Goal: Task Accomplishment & Management: Manage account settings

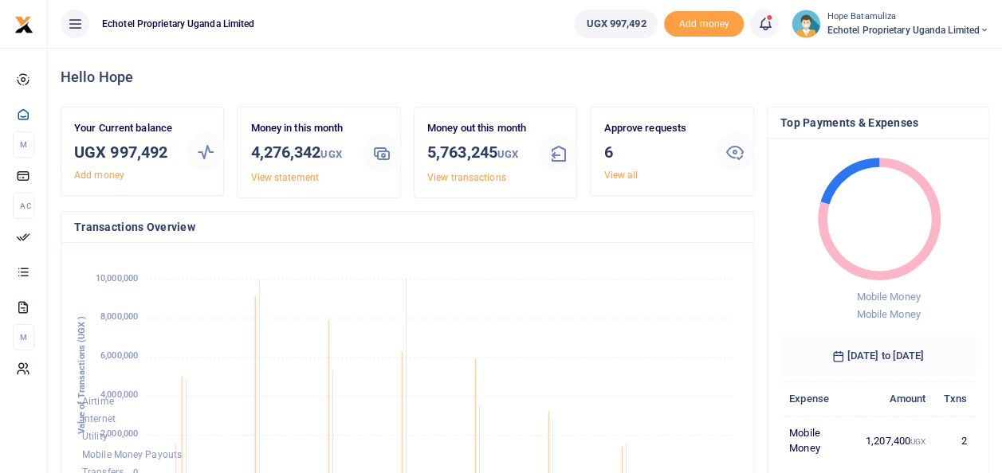
scroll to position [13, 13]
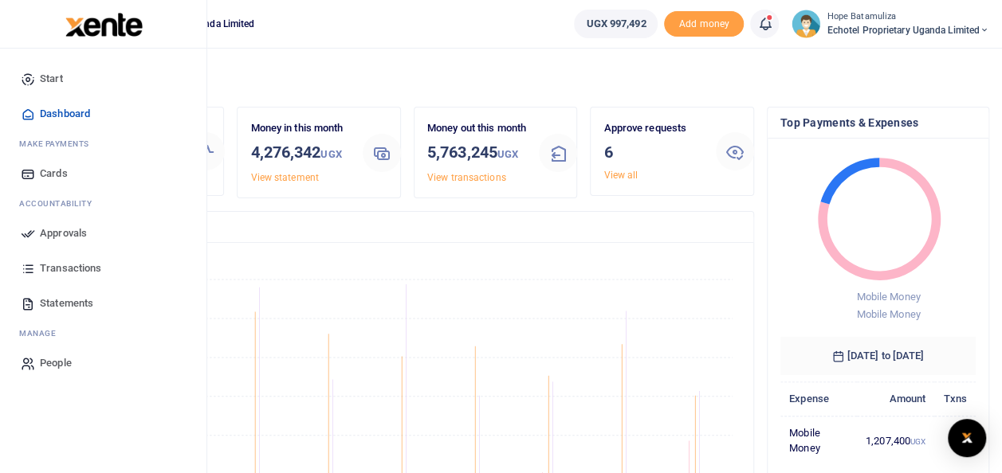
click at [95, 230] on link "Approvals" at bounding box center [103, 233] width 181 height 35
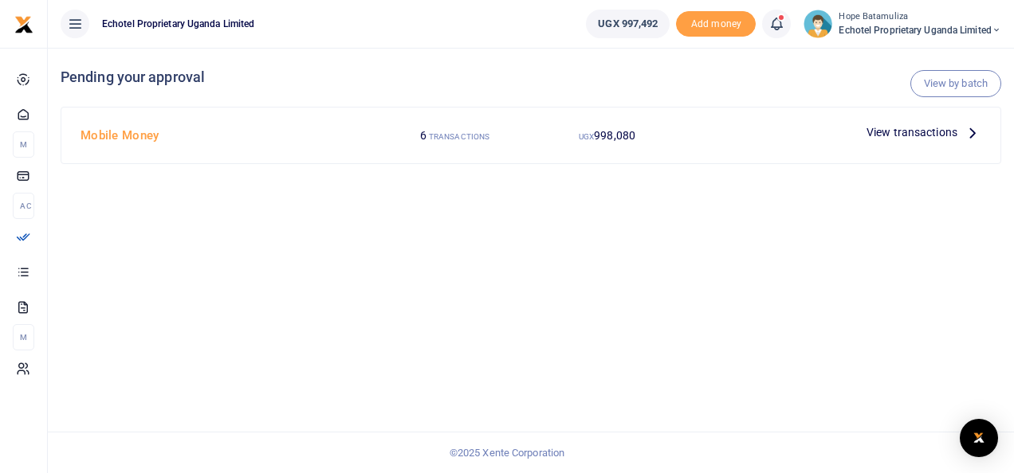
click at [968, 128] on icon at bounding box center [973, 133] width 18 height 18
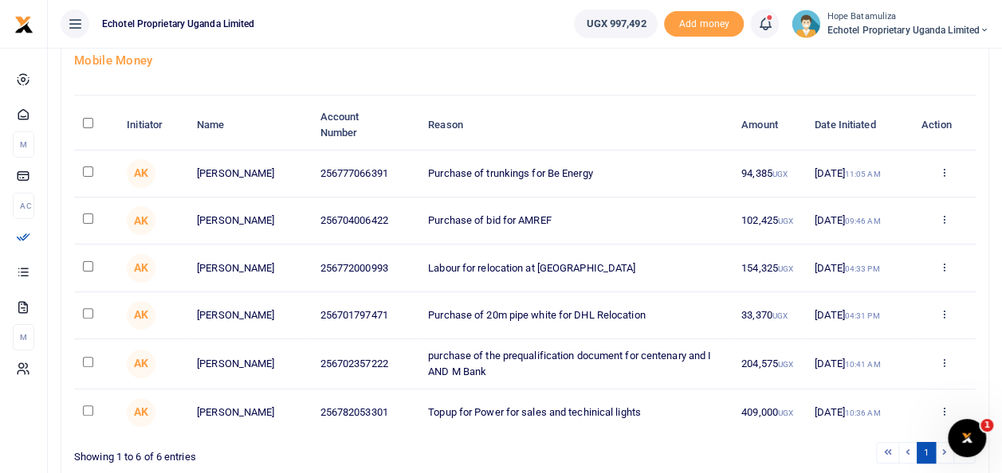
scroll to position [125, 0]
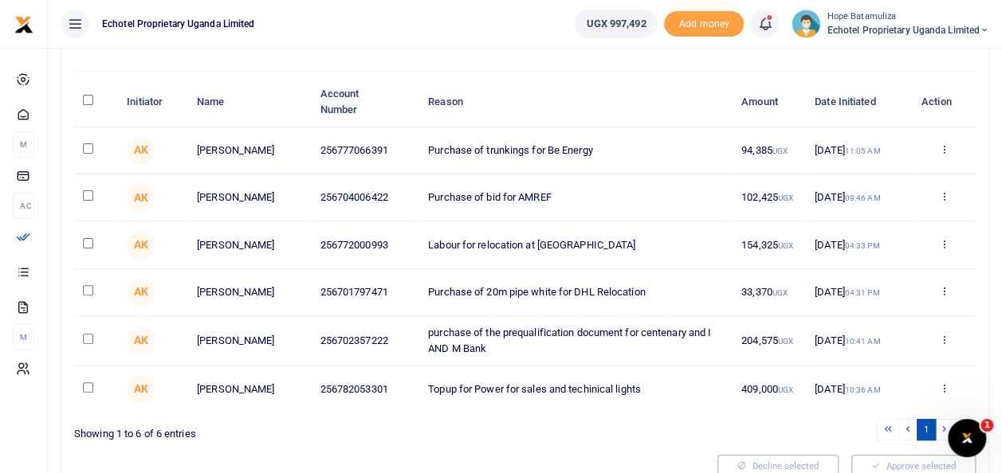
click at [87, 150] on input "checkbox" at bounding box center [88, 148] width 10 height 10
checkbox input "true"
click at [86, 194] on input "checkbox" at bounding box center [88, 195] width 10 height 10
checkbox input "true"
click at [88, 247] on input "checkbox" at bounding box center [88, 243] width 10 height 10
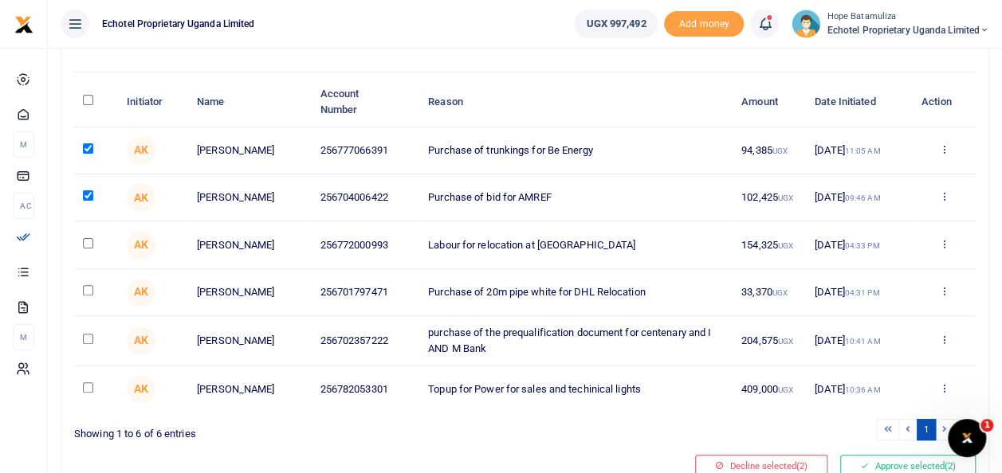
checkbox input "true"
click at [88, 285] on td at bounding box center [96, 292] width 44 height 47
click at [89, 296] on input "checkbox" at bounding box center [88, 290] width 10 height 10
checkbox input "true"
drag, startPoint x: 83, startPoint y: 342, endPoint x: 90, endPoint y: 348, distance: 9.6
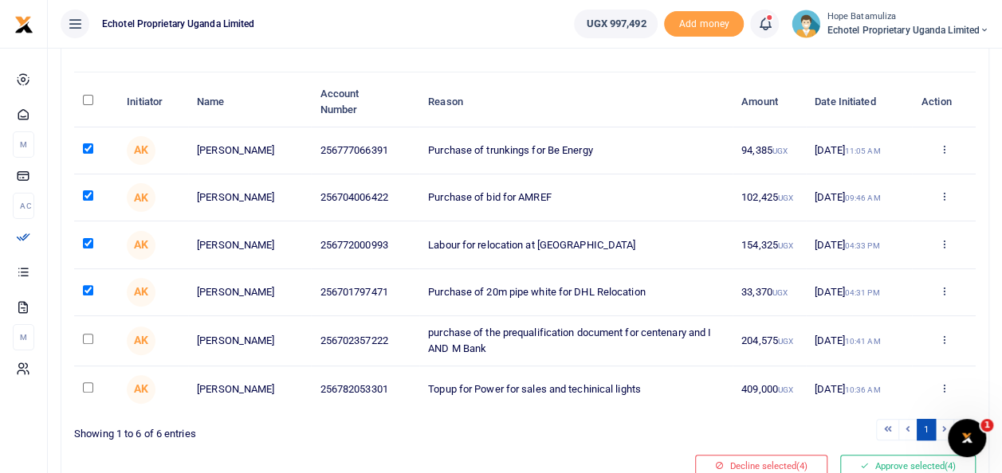
click at [84, 342] on input "checkbox" at bounding box center [88, 339] width 10 height 10
checkbox input "true"
click at [84, 392] on input "checkbox" at bounding box center [88, 388] width 10 height 10
checkbox input "true"
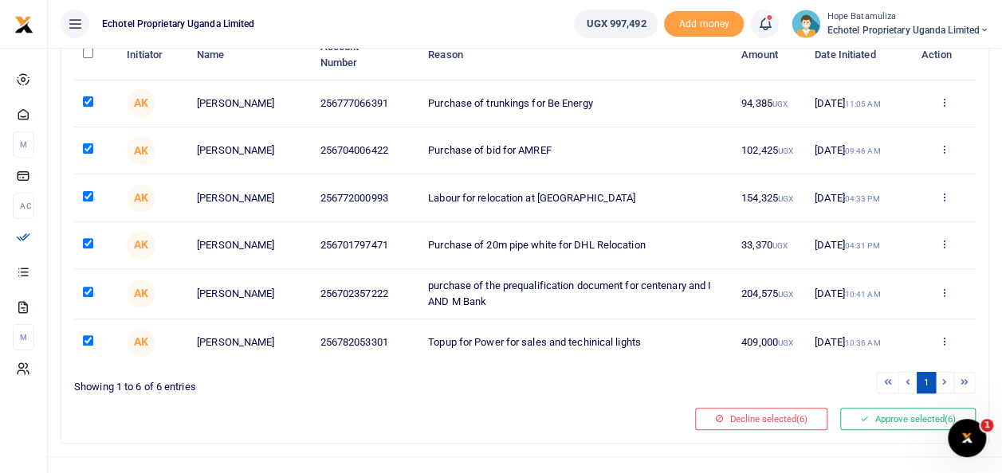
scroll to position [205, 0]
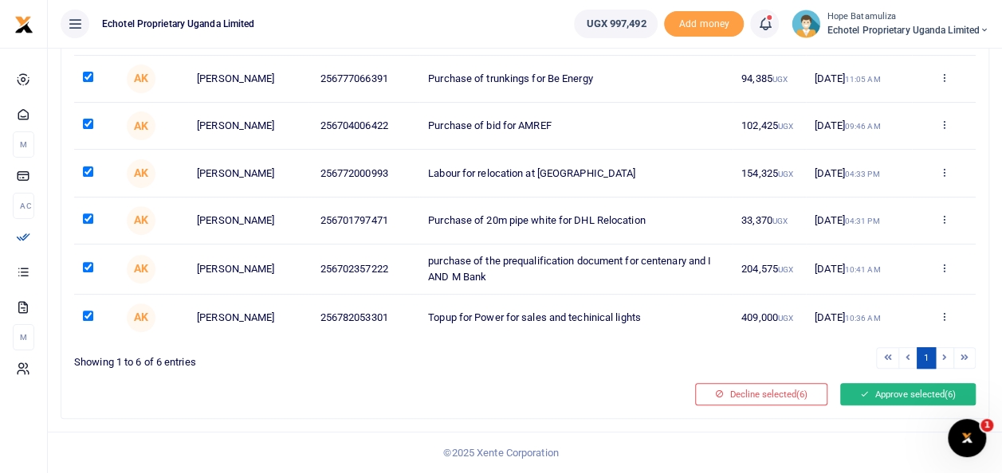
click at [913, 397] on button "Approve selected (6)" at bounding box center [908, 394] width 136 height 22
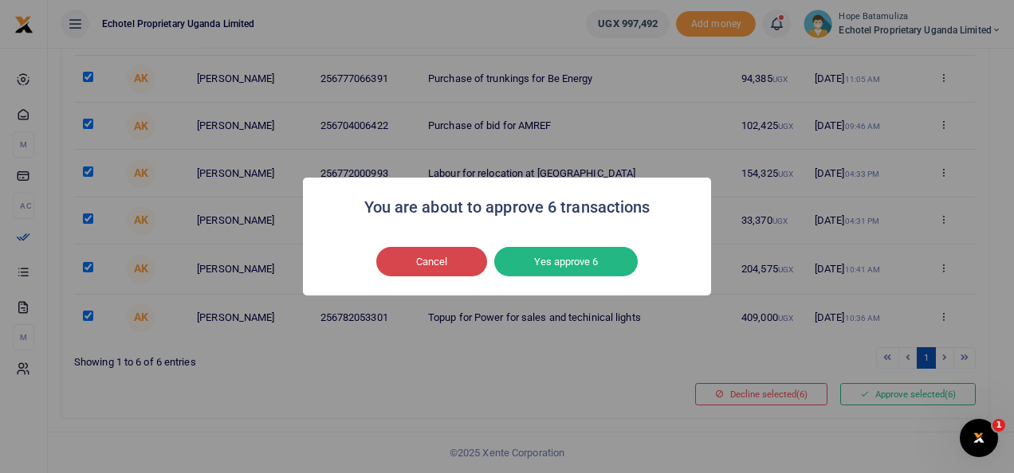
click at [445, 254] on button "Cancel" at bounding box center [431, 262] width 111 height 30
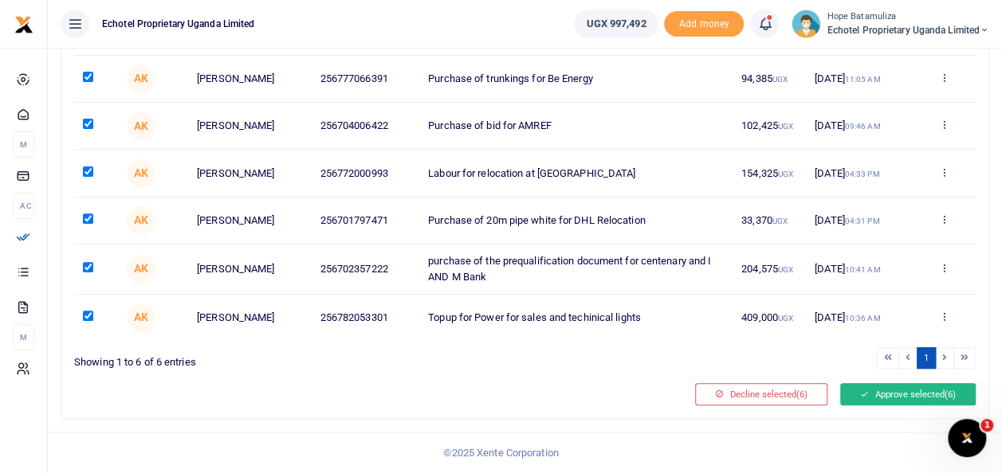
click at [905, 394] on button "Approve selected (6)" at bounding box center [908, 394] width 136 height 22
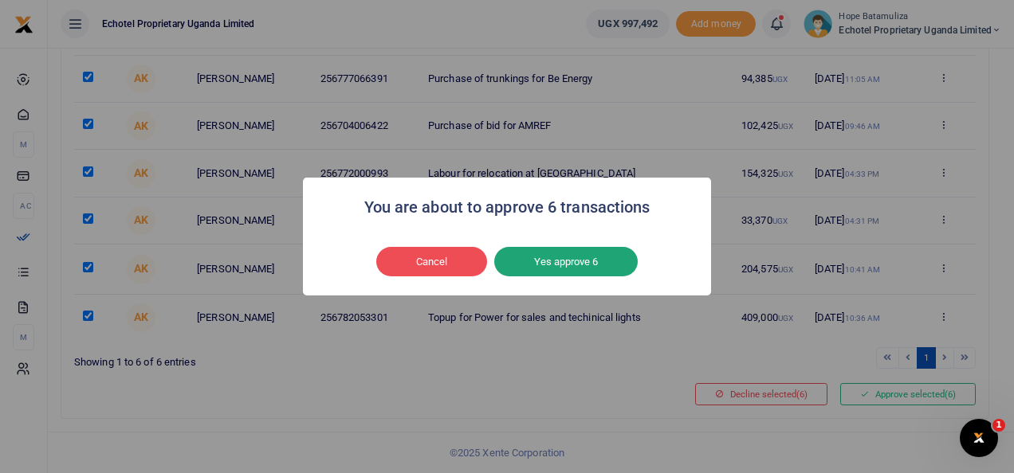
click at [582, 260] on button "Yes approve 6" at bounding box center [565, 262] width 143 height 30
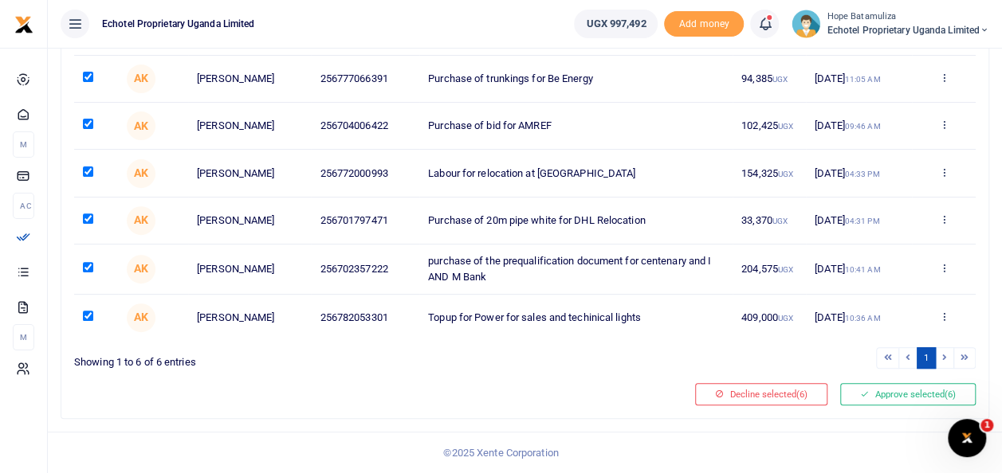
click at [87, 119] on input "checkbox" at bounding box center [88, 124] width 10 height 10
checkbox input "false"
click at [894, 397] on button "Approve selected (5)" at bounding box center [908, 394] width 136 height 22
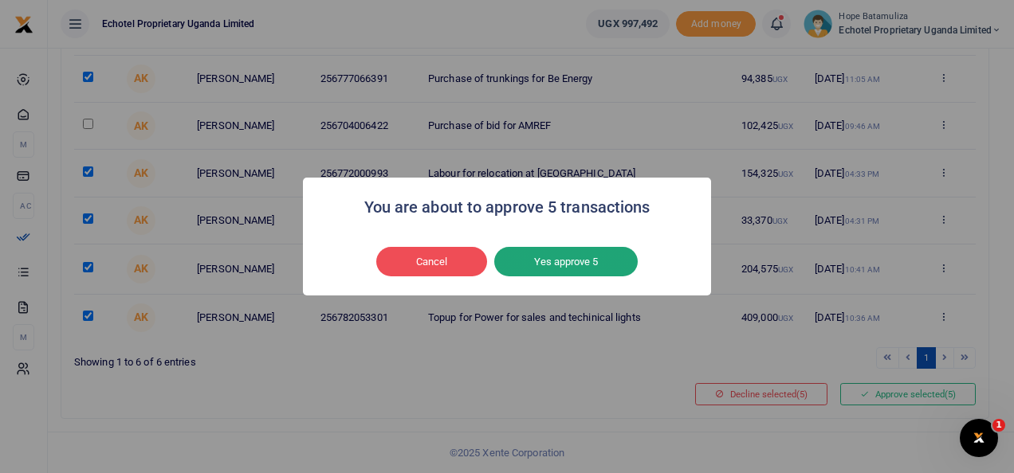
click at [566, 255] on button "Yes approve 5" at bounding box center [565, 262] width 143 height 30
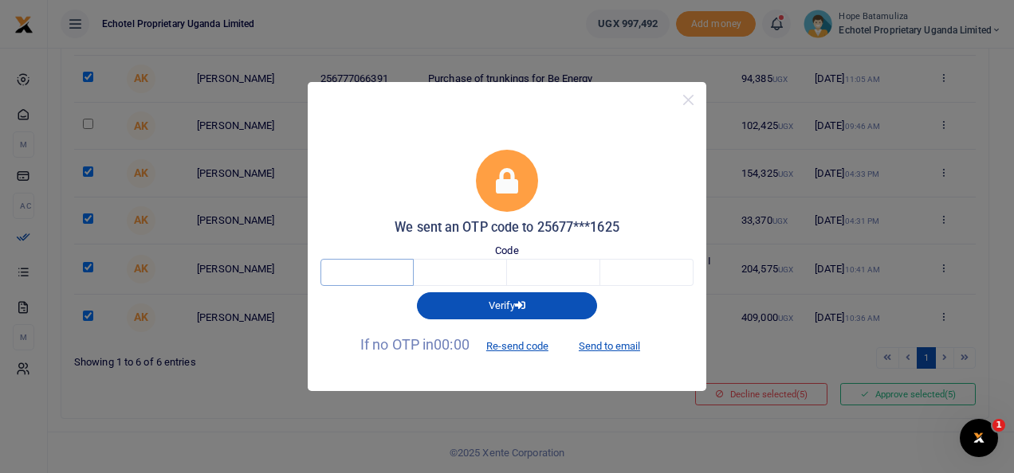
click at [379, 270] on input "text" at bounding box center [366, 272] width 93 height 27
type input "5"
type input "2"
type input "5"
type input "7"
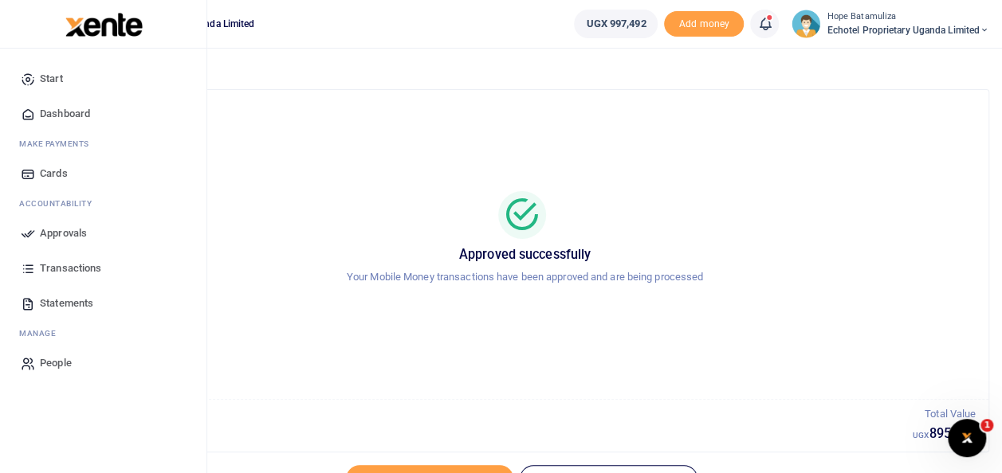
click at [77, 230] on span "Approvals" at bounding box center [63, 234] width 47 height 16
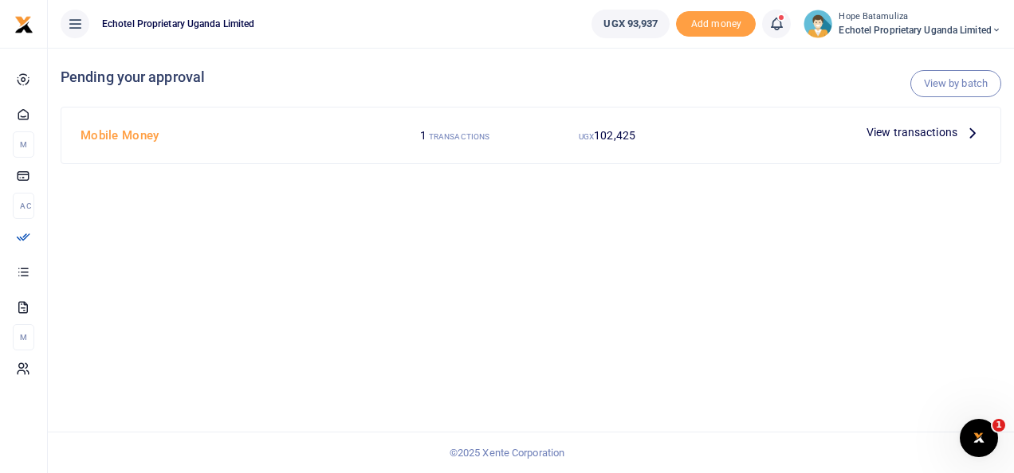
click at [993, 25] on icon at bounding box center [997, 30] width 10 height 11
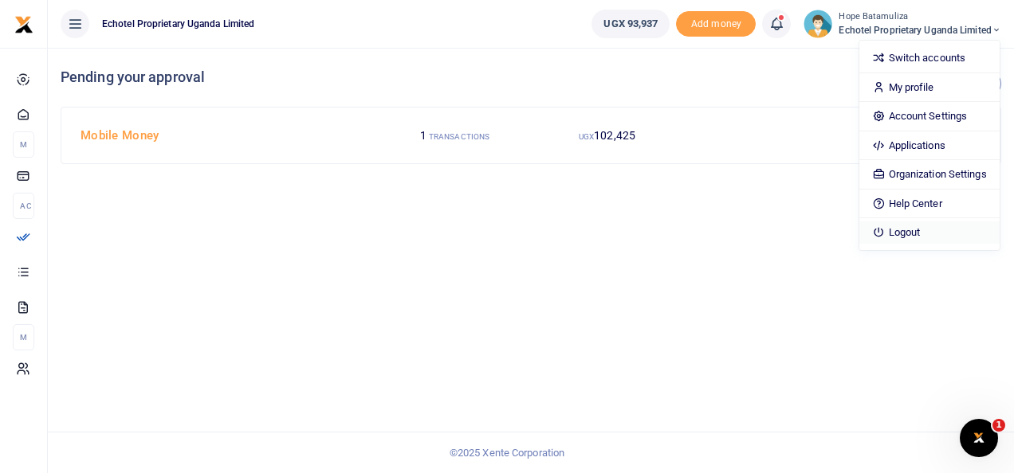
click at [898, 226] on link "Logout" at bounding box center [928, 233] width 139 height 22
